Goal: Task Accomplishment & Management: Manage account settings

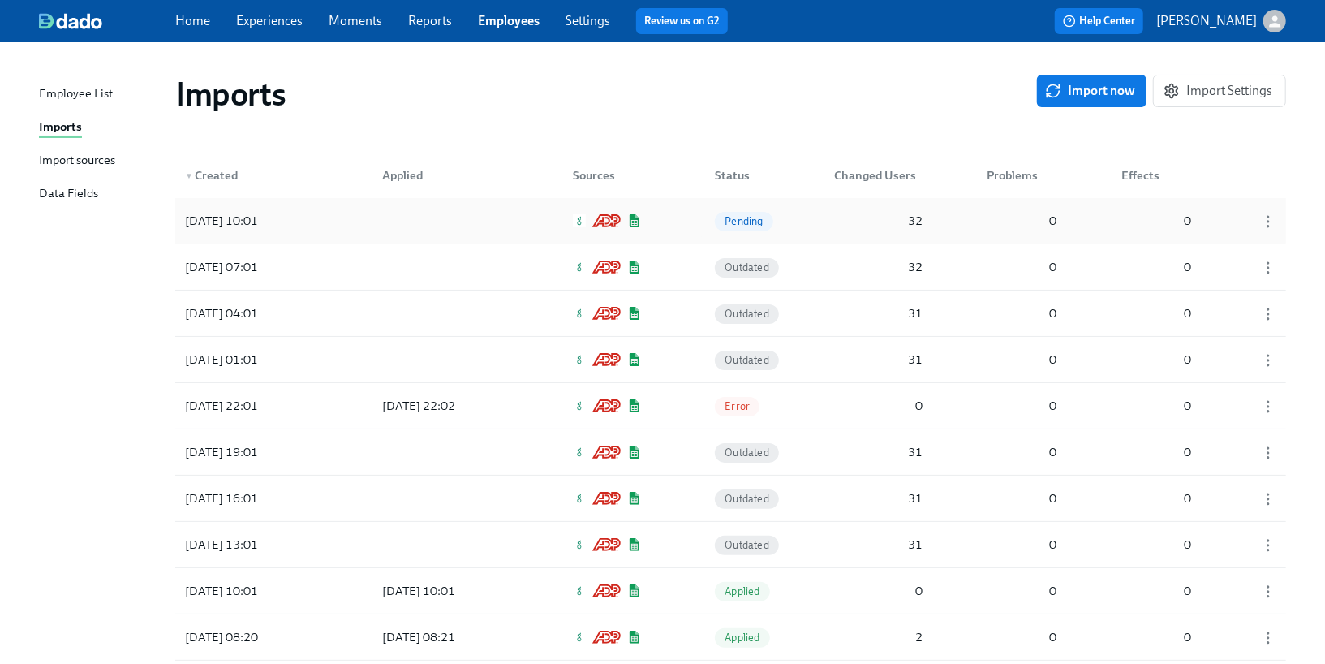
click at [400, 221] on div at bounding box center [442, 220] width 146 height 32
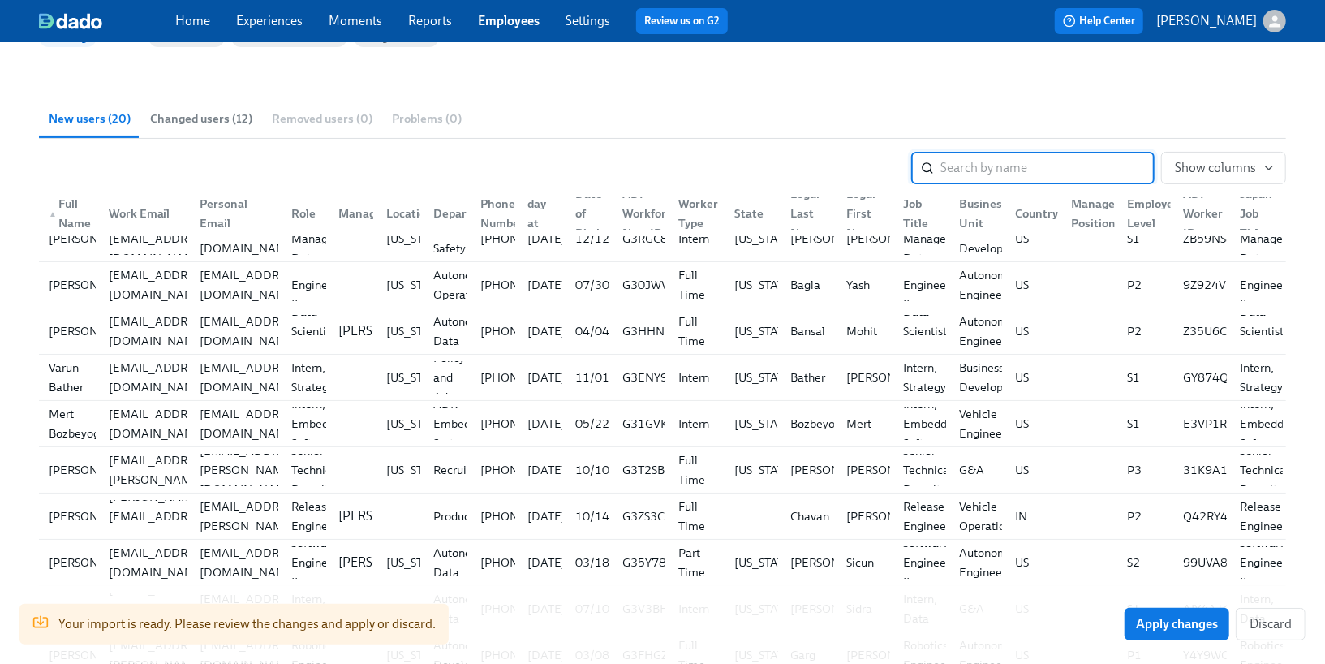
scroll to position [21, 0]
click at [1212, 181] on button "Show columns" at bounding box center [1223, 168] width 125 height 32
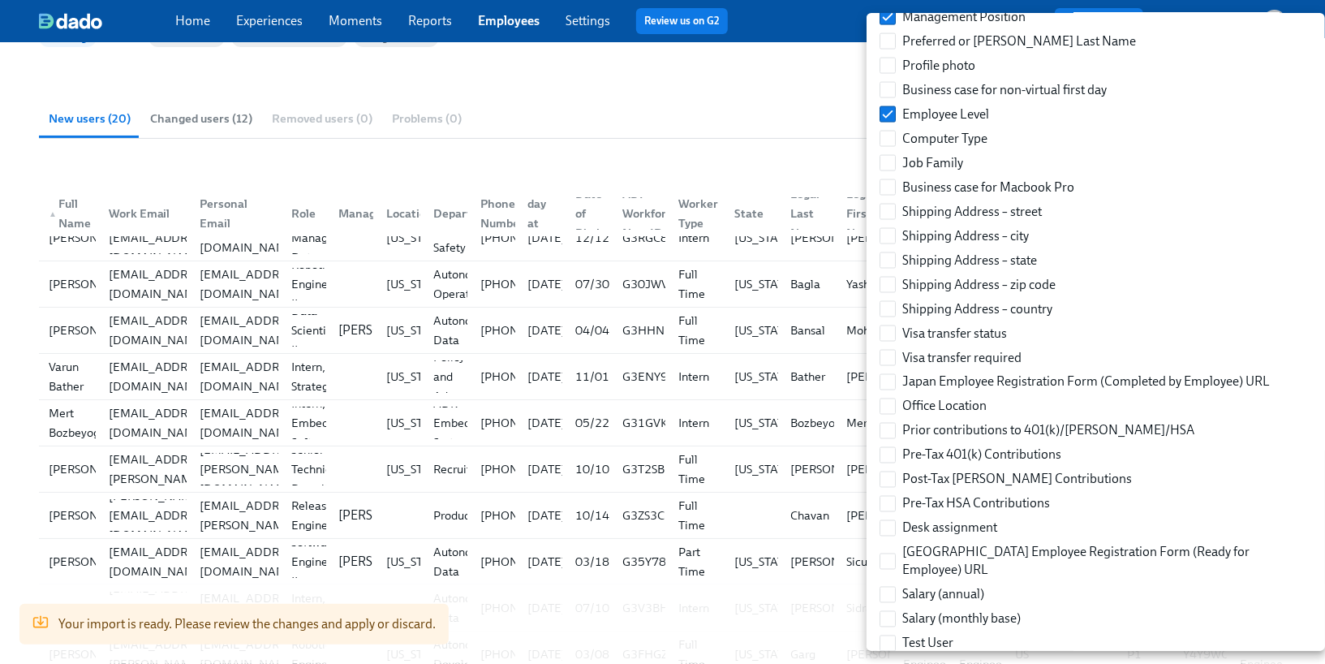
scroll to position [2130, 0]
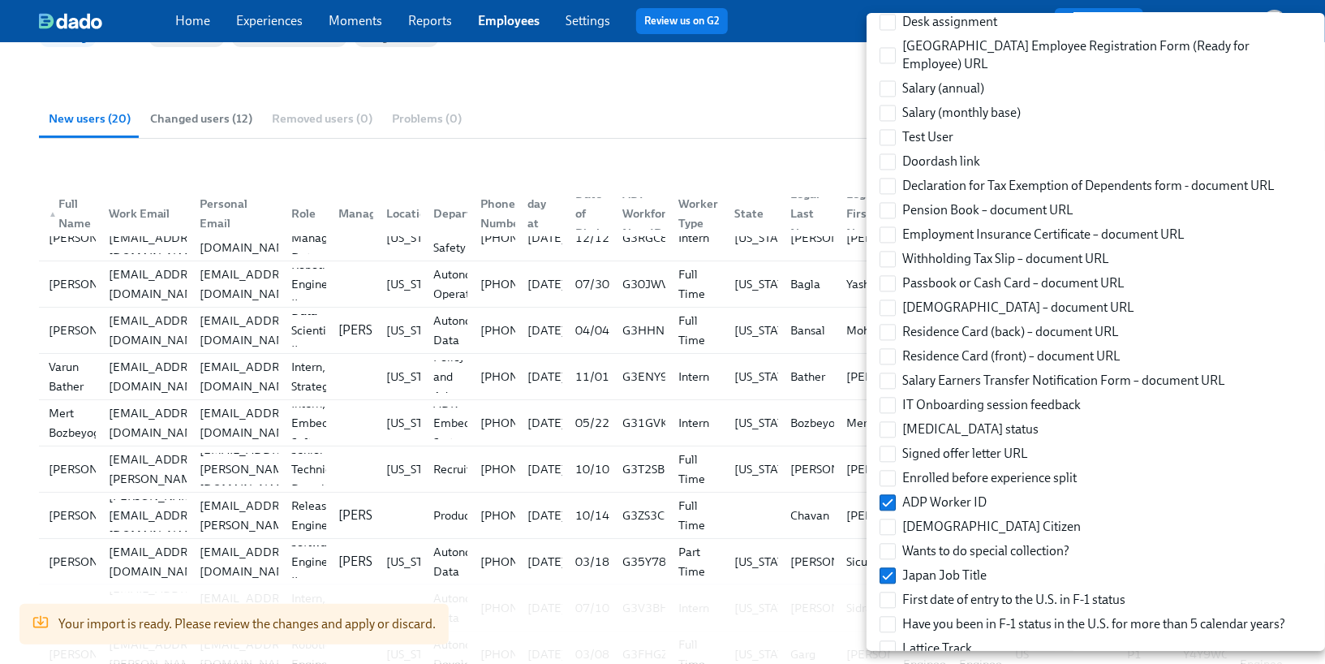
click at [801, 144] on div at bounding box center [662, 332] width 1325 height 664
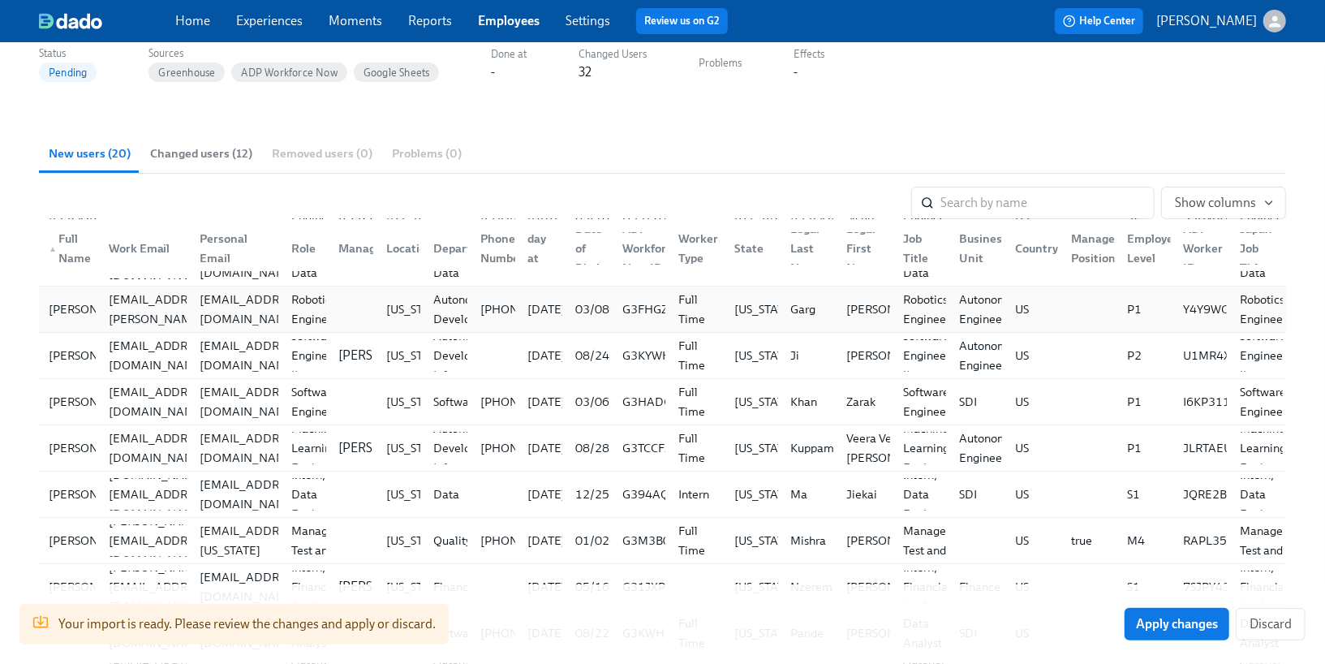
scroll to position [0, 0]
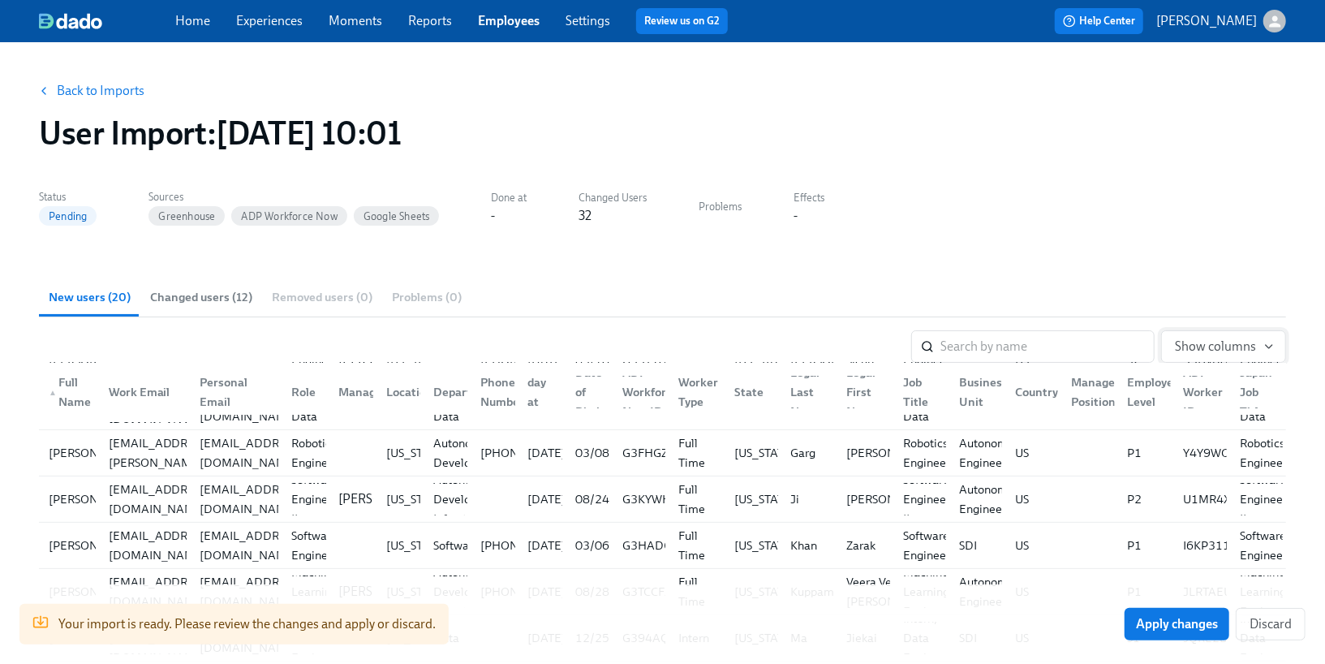
click at [1206, 352] on span "Show columns" at bounding box center [1223, 346] width 97 height 16
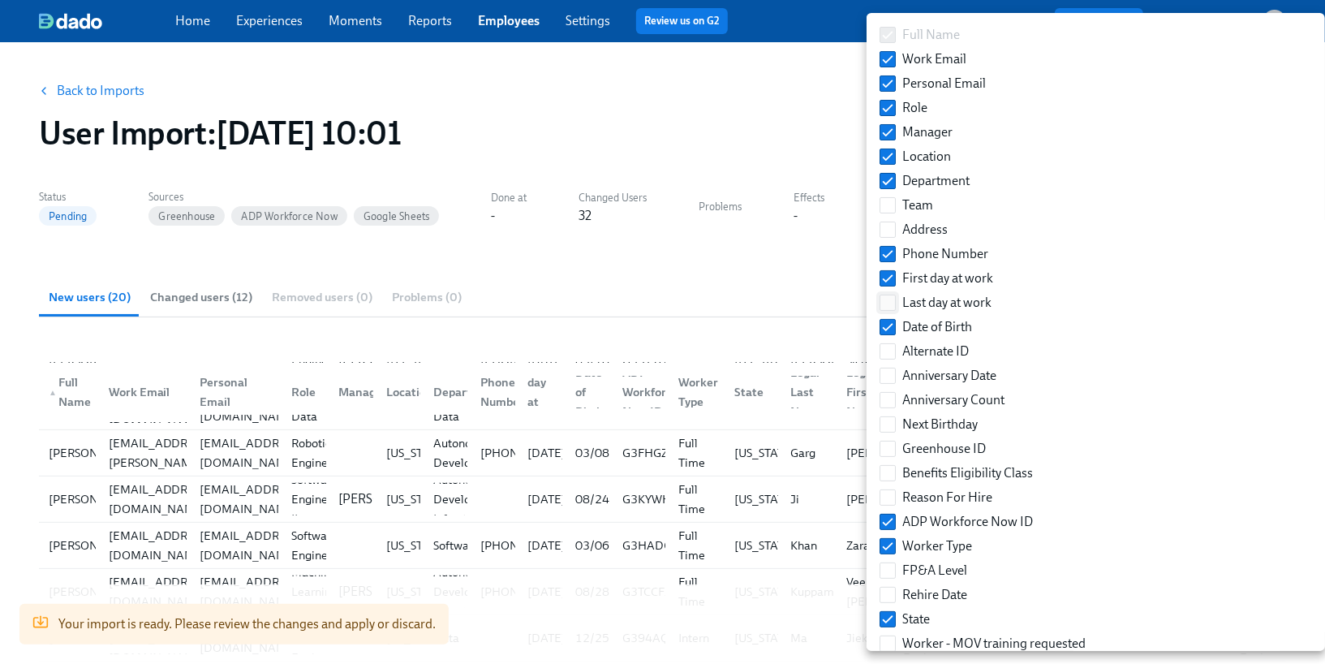
click at [885, 298] on input "Last day at work" at bounding box center [887, 302] width 15 height 15
checkbox input "true"
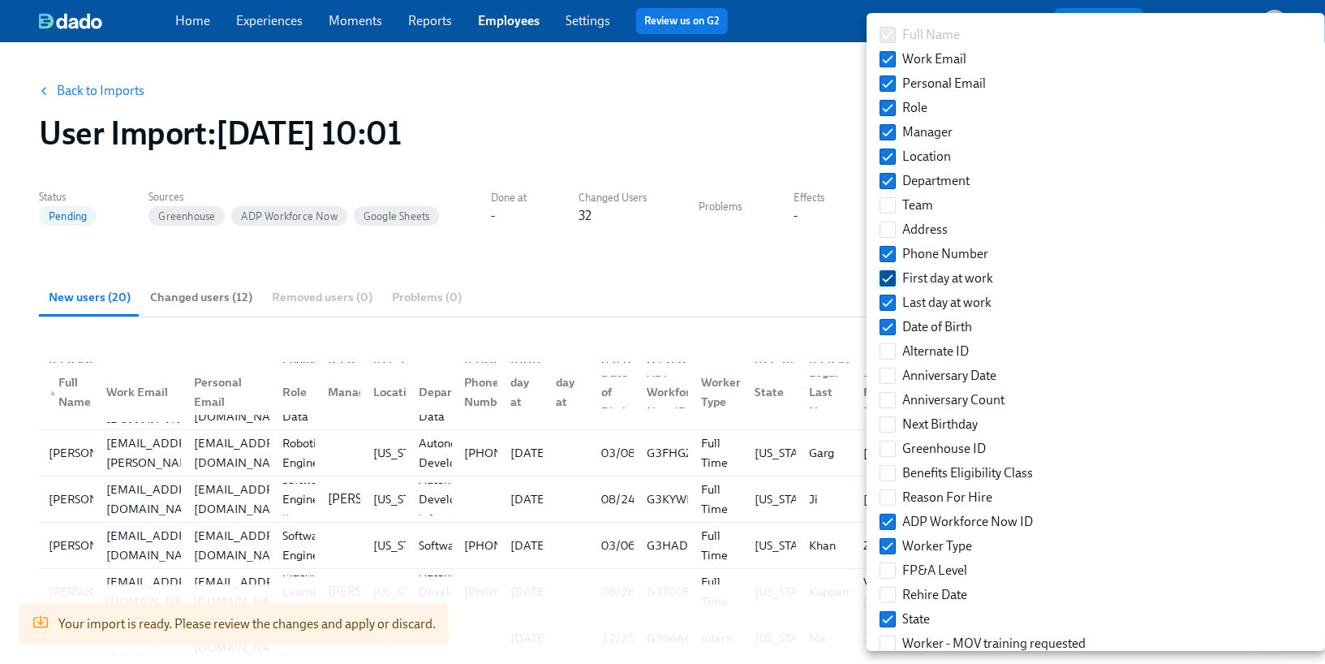
click at [886, 277] on input "First day at work" at bounding box center [887, 278] width 15 height 15
checkbox input "false"
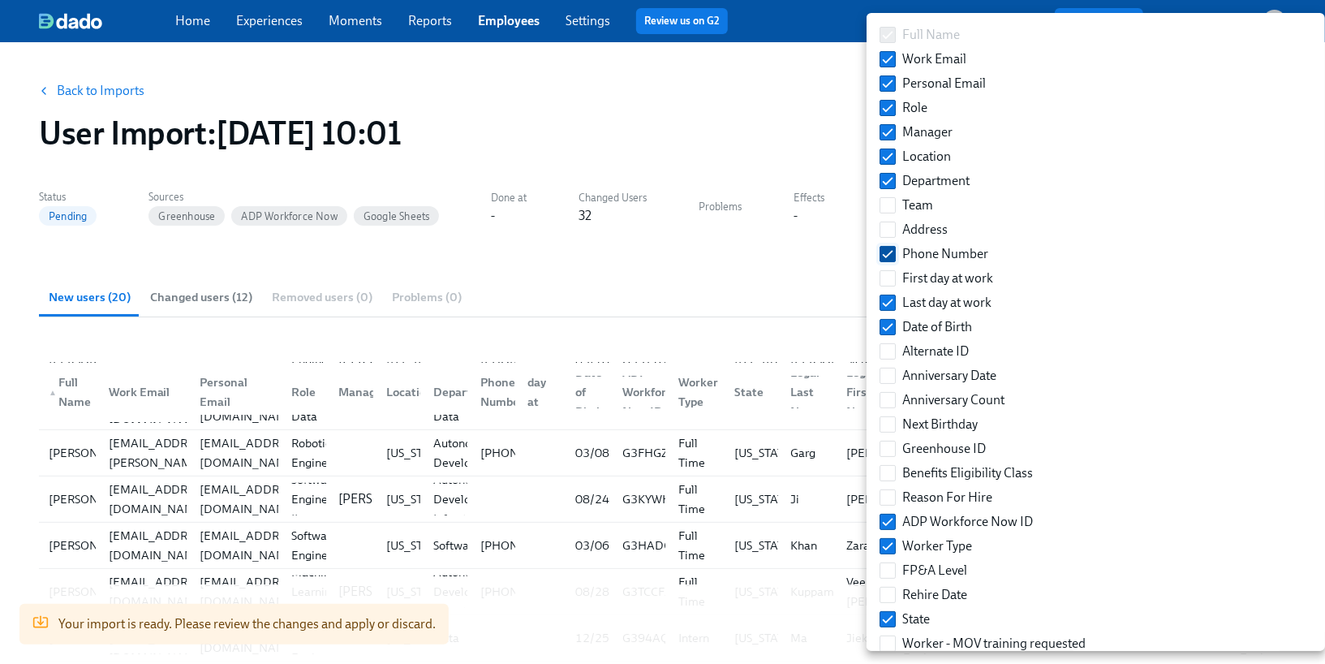
click at [886, 250] on input "Phone Number" at bounding box center [887, 254] width 15 height 15
checkbox input "false"
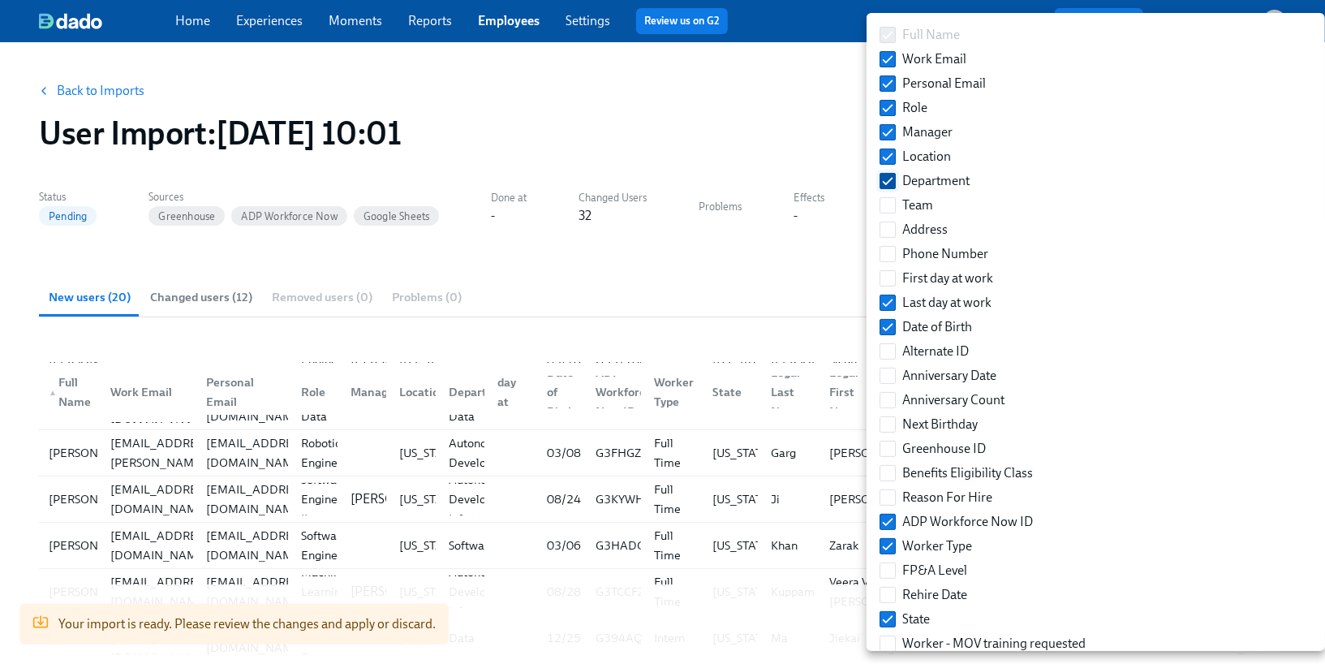
click at [884, 183] on input "Department" at bounding box center [887, 181] width 15 height 15
checkbox input "false"
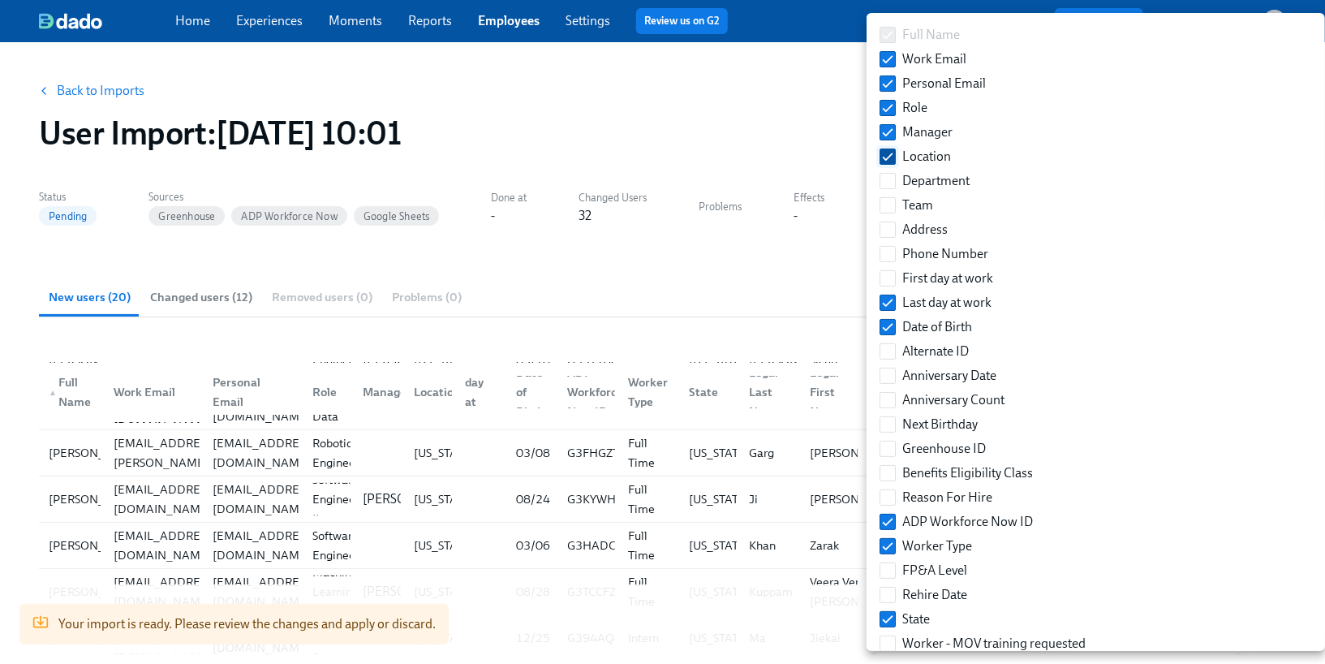
click at [884, 161] on input "Location" at bounding box center [887, 156] width 15 height 15
checkbox input "false"
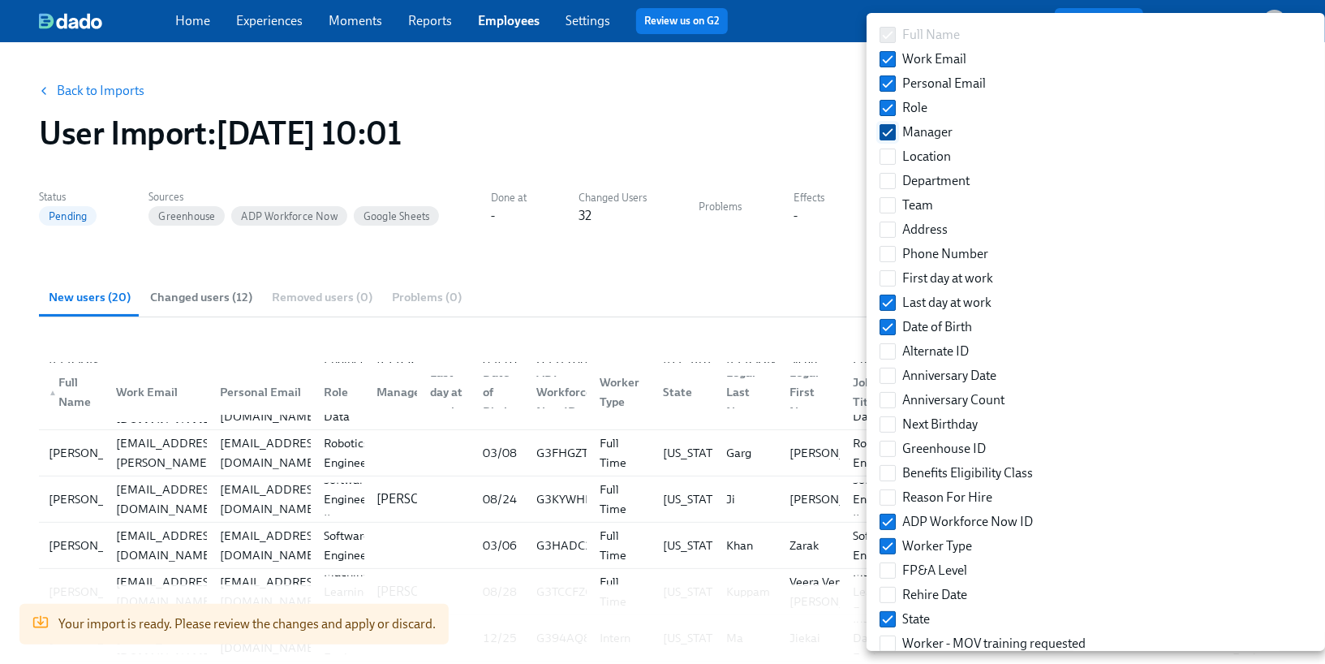
click at [884, 133] on input "Manager" at bounding box center [887, 132] width 15 height 15
checkbox input "false"
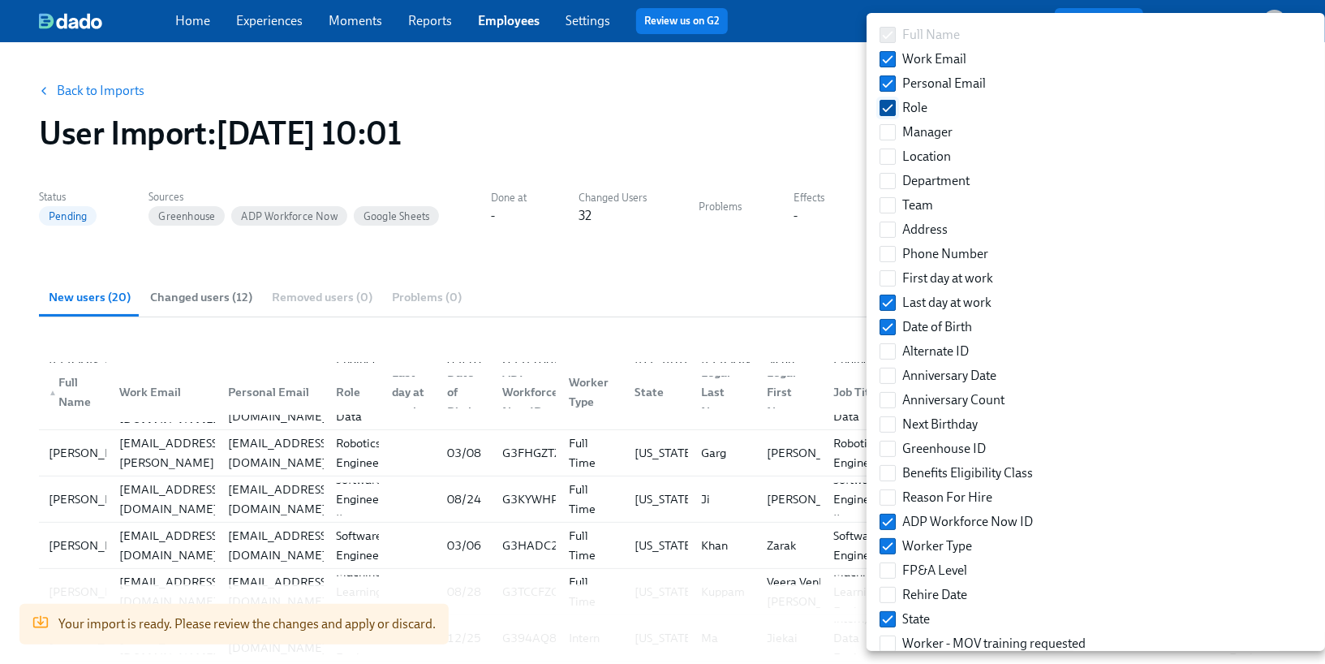
click at [884, 114] on input "Role" at bounding box center [887, 108] width 15 height 15
checkbox input "false"
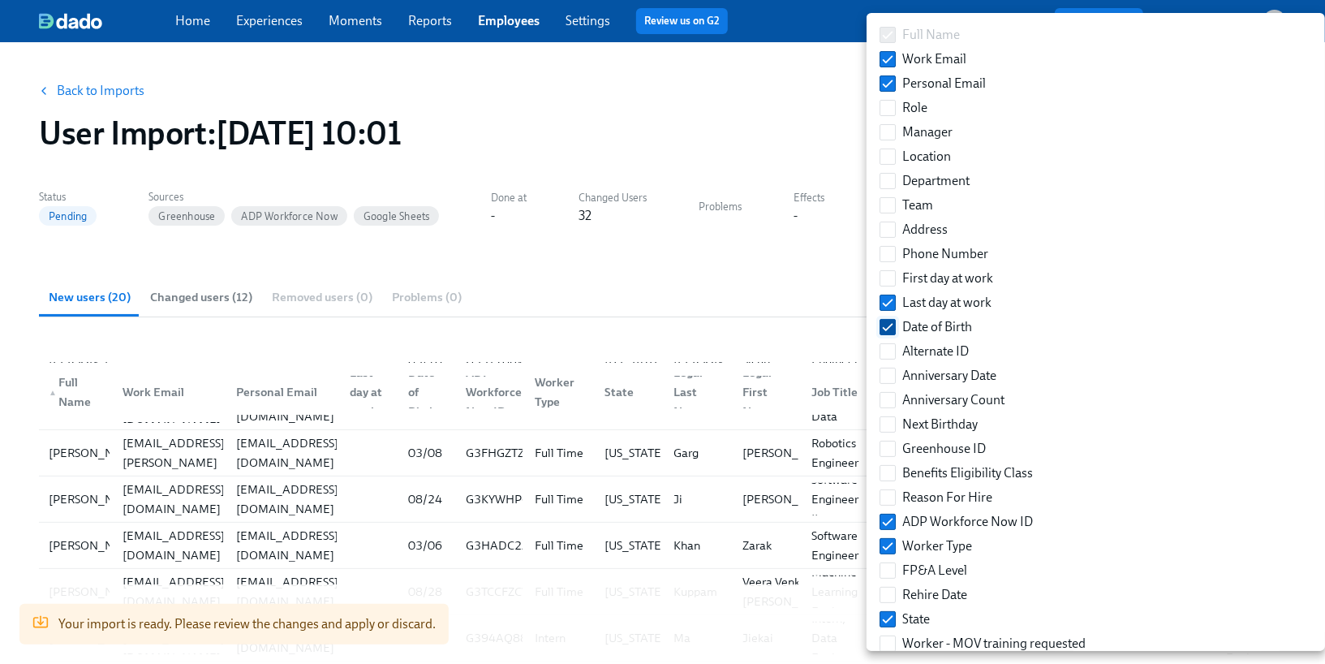
click at [881, 329] on input "Date of Birth" at bounding box center [887, 327] width 15 height 15
checkbox input "false"
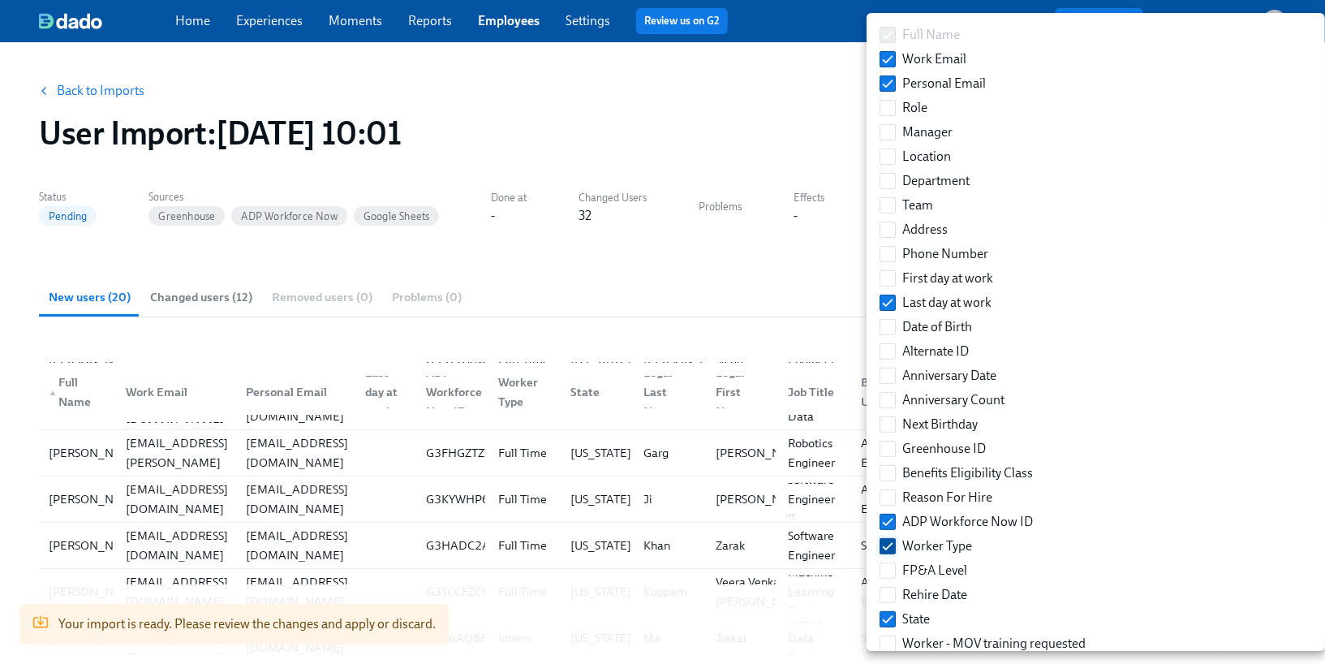
click at [891, 551] on input "Worker Type" at bounding box center [887, 546] width 15 height 15
checkbox input "false"
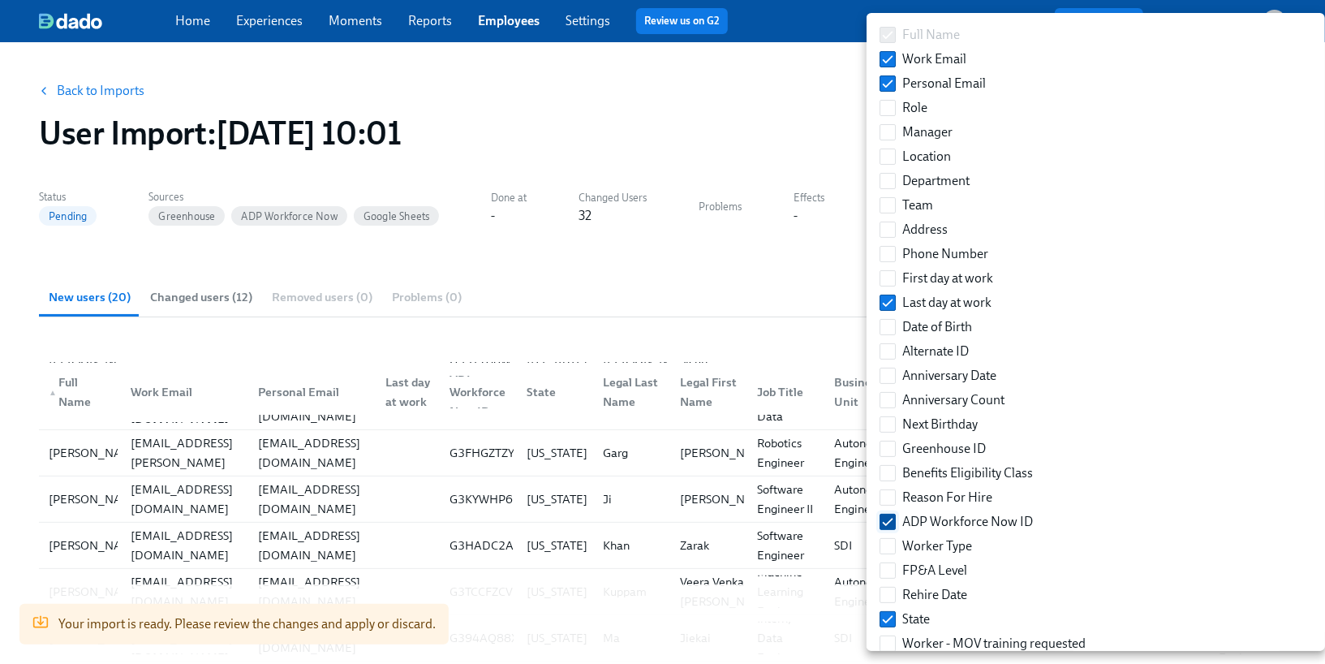
click at [891, 526] on input "ADP Workforce Now ID" at bounding box center [887, 521] width 15 height 15
checkbox input "false"
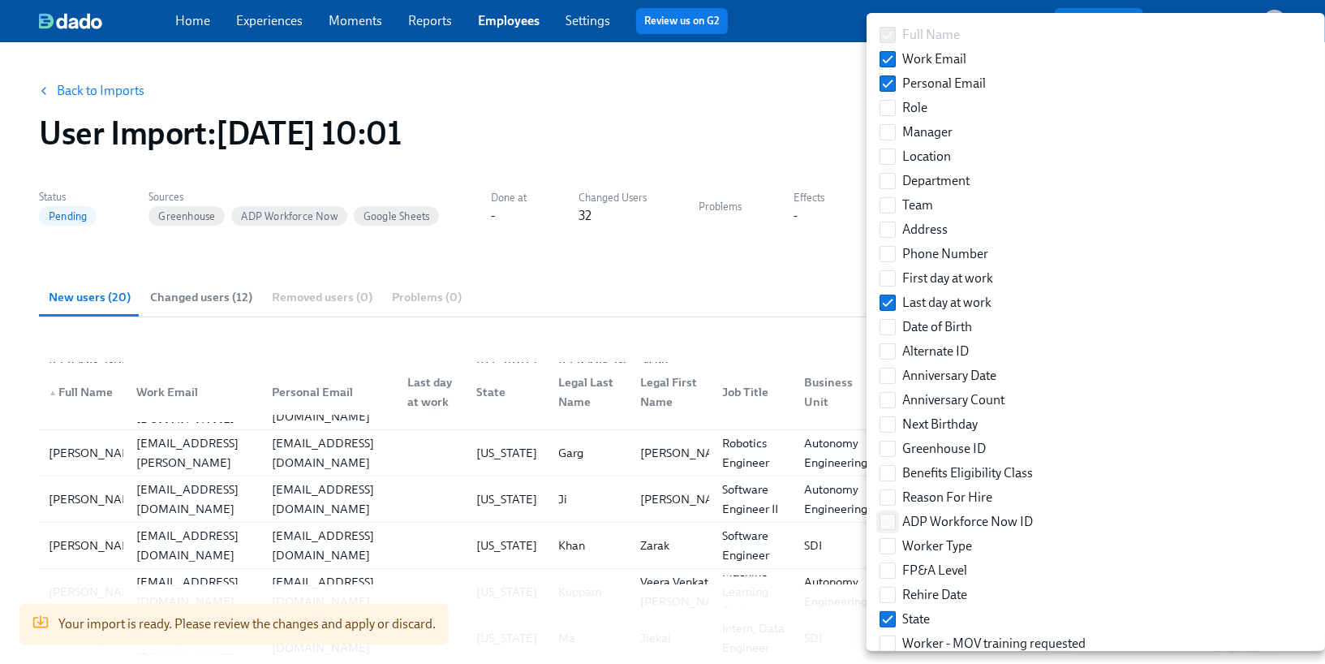
scroll to position [12, 0]
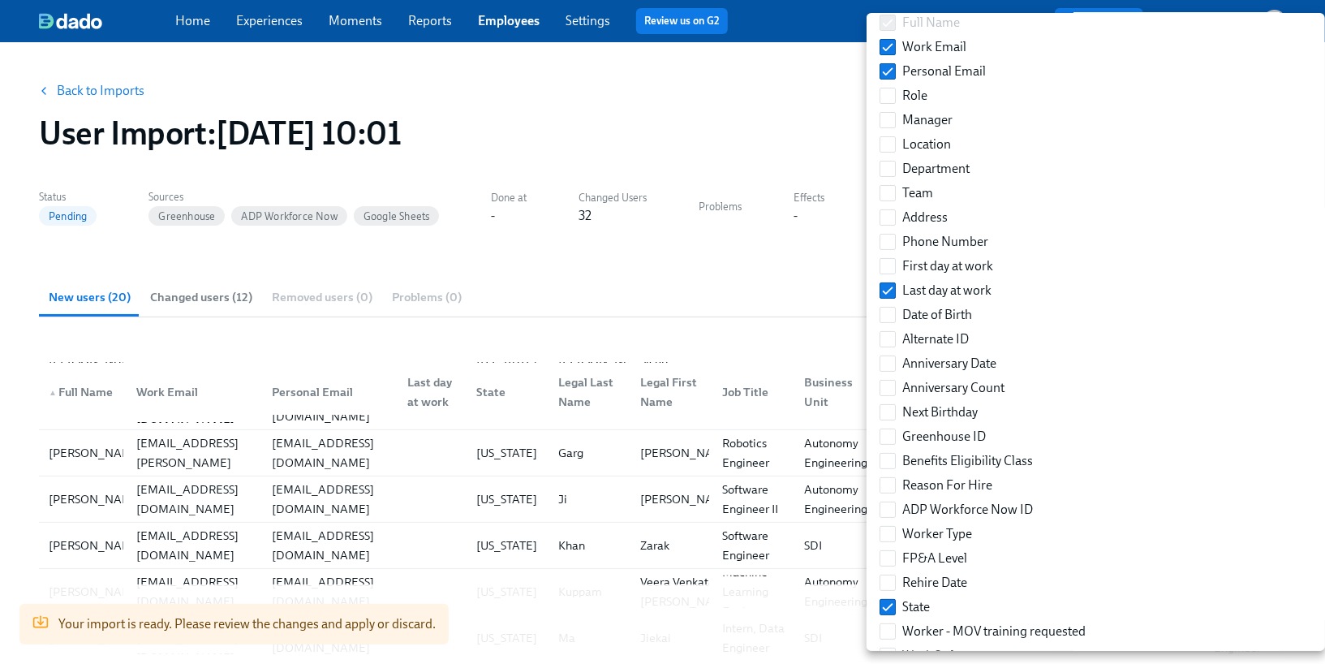
click at [767, 314] on div at bounding box center [662, 332] width 1325 height 664
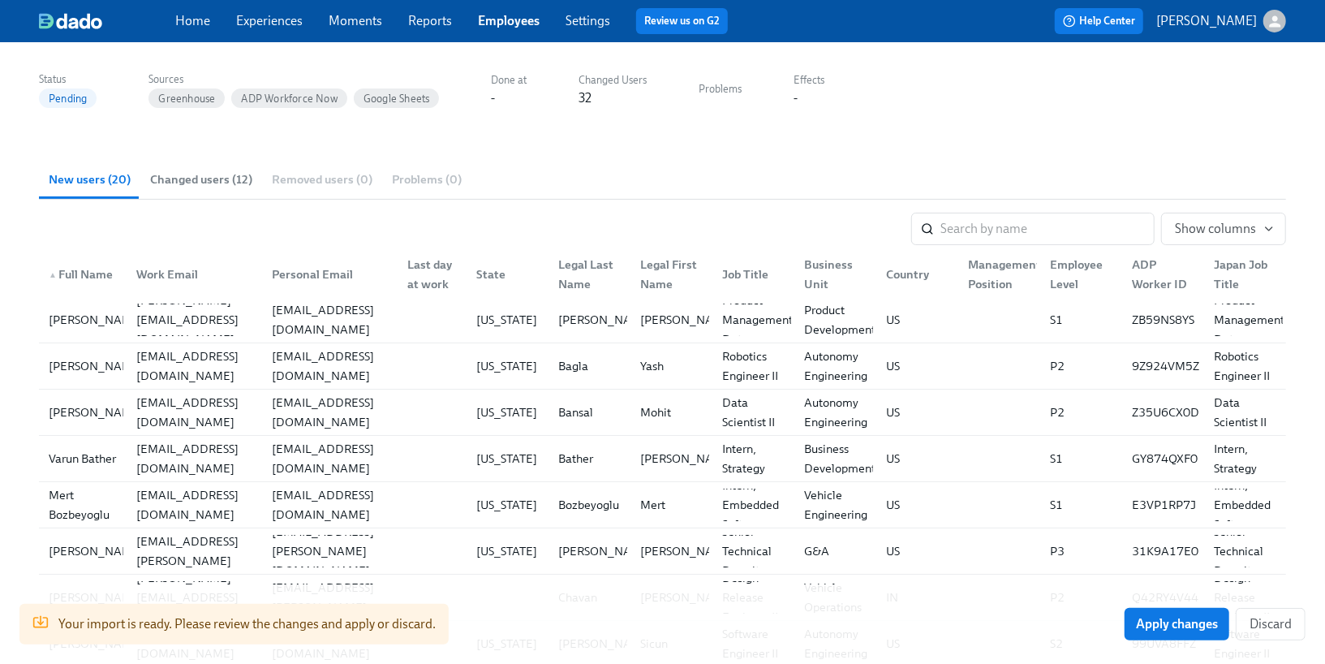
scroll to position [0, 0]
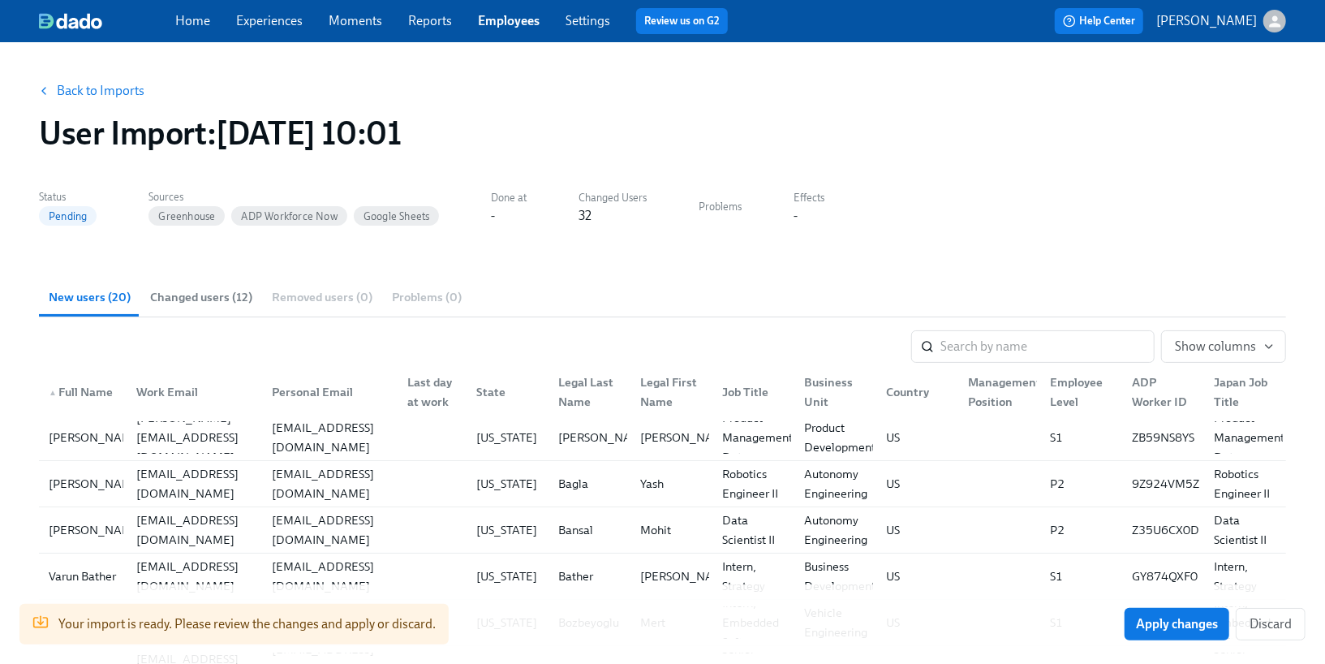
click at [67, 102] on button "Back to Imports" at bounding box center [92, 91] width 127 height 32
click at [495, 21] on link "Employees" at bounding box center [509, 20] width 62 height 15
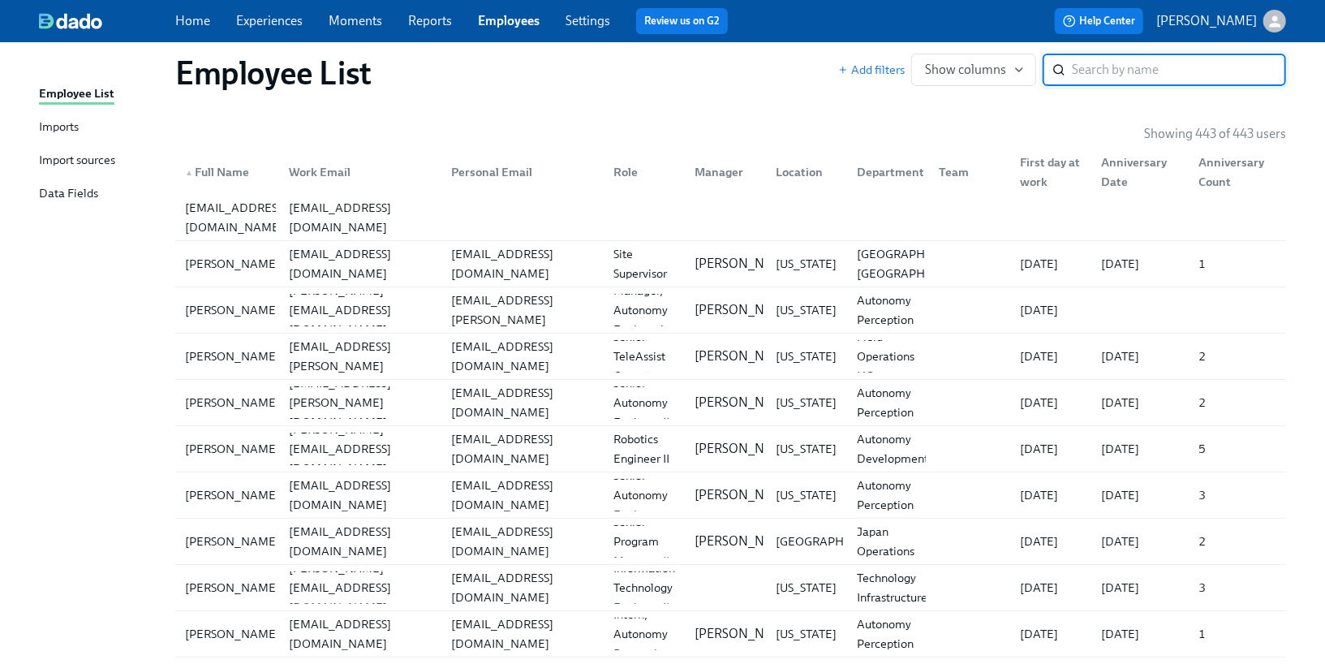
scroll to position [20, 0]
click at [601, 375] on div "[PERSON_NAME] [PERSON_NAME][EMAIL_ADDRESS][PERSON_NAME][DOMAIN_NAME] [EMAIL_ADD…" at bounding box center [730, 356] width 1110 height 45
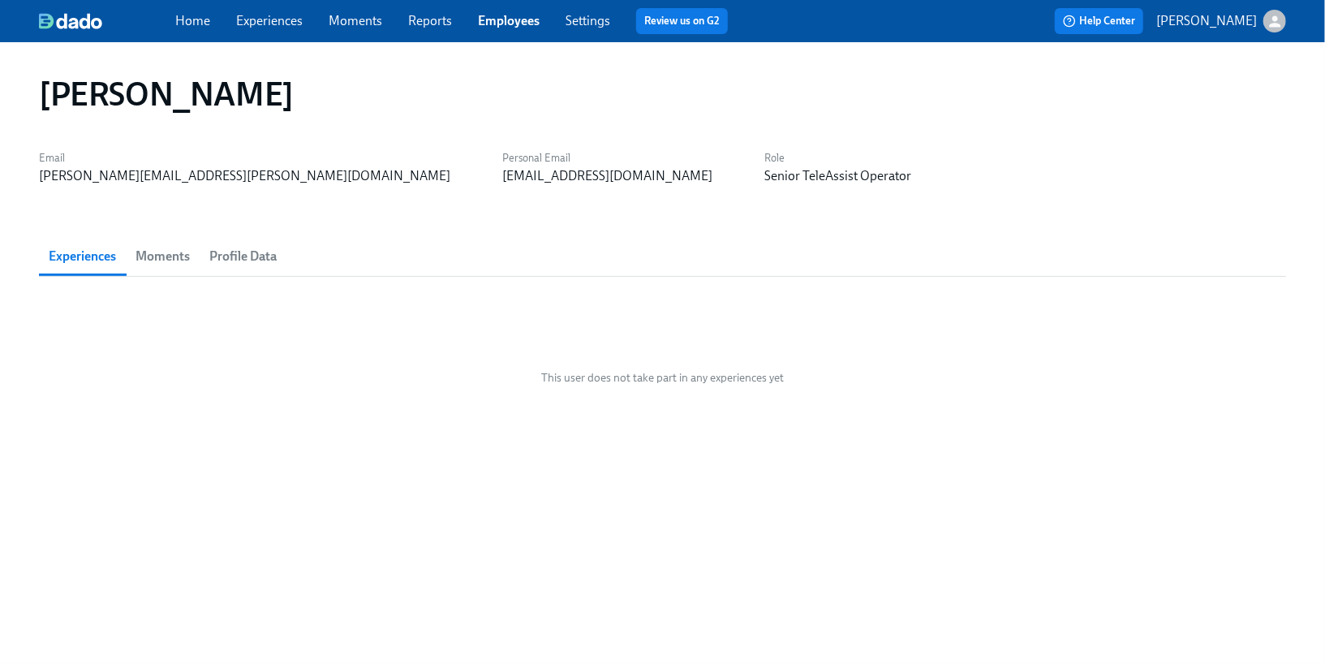
click at [243, 253] on span "Profile Data" at bounding box center [242, 256] width 67 height 23
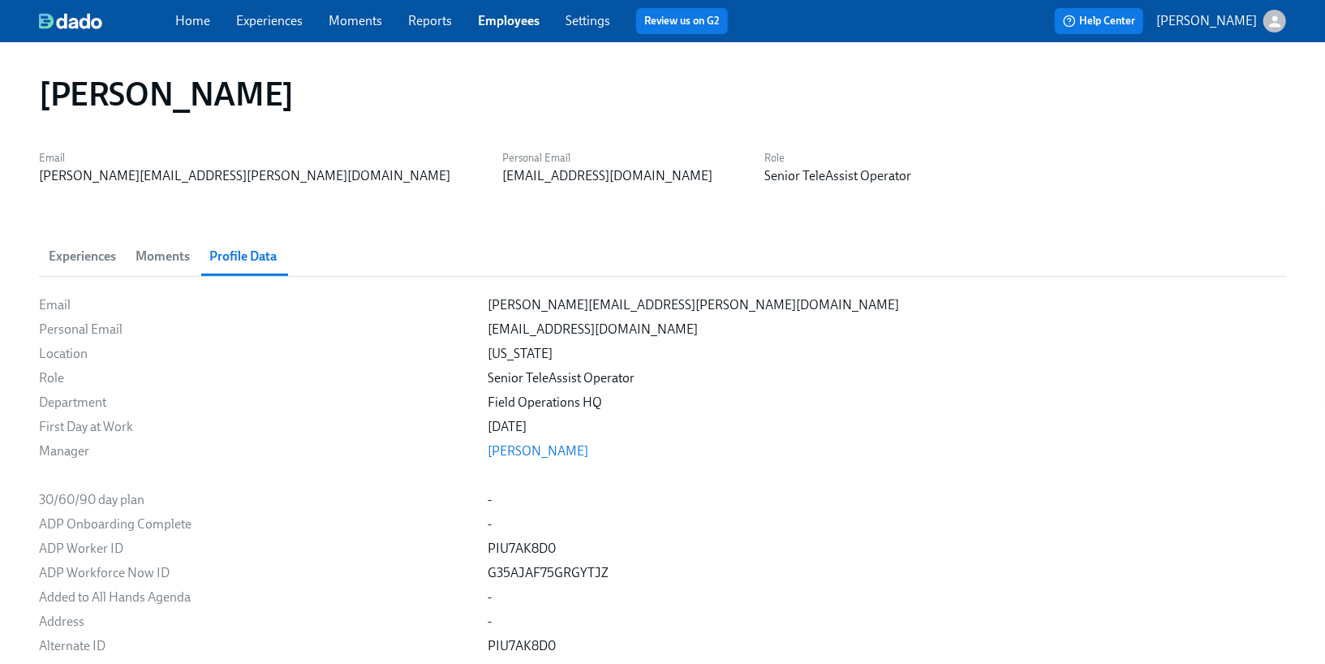
click at [84, 259] on span "Experiences" at bounding box center [82, 256] width 67 height 23
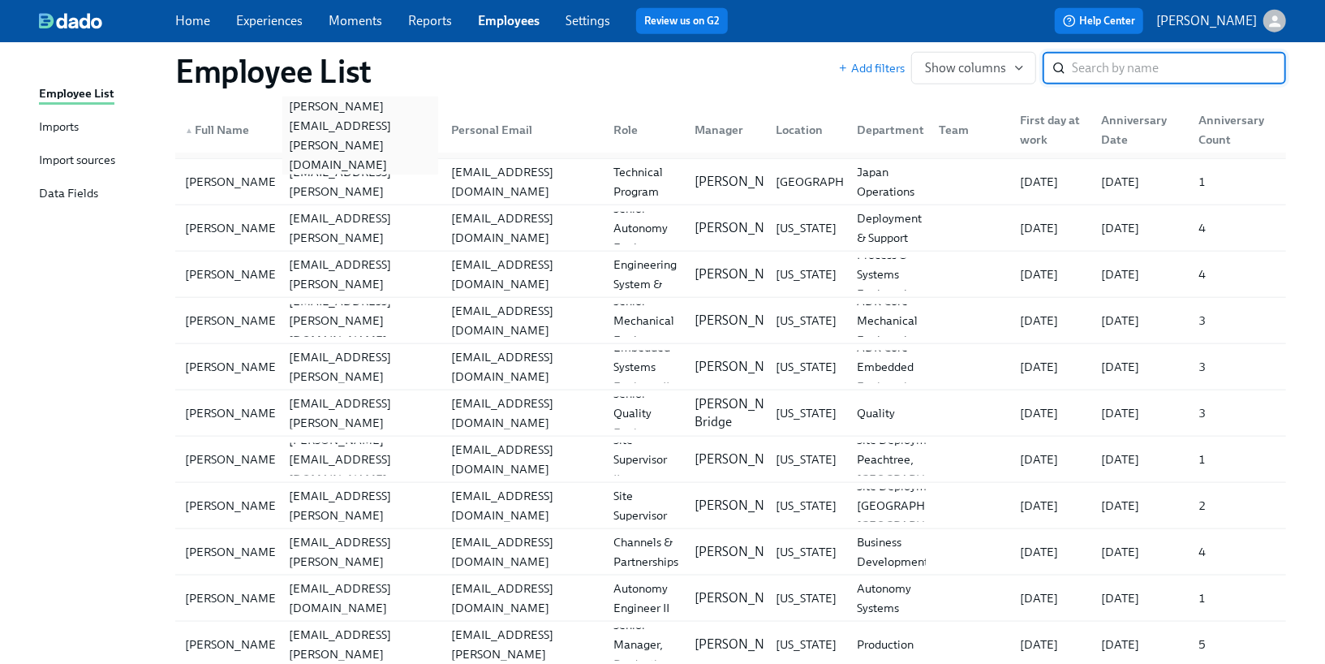
scroll to position [967, 0]
